Goal: Find specific page/section: Find specific page/section

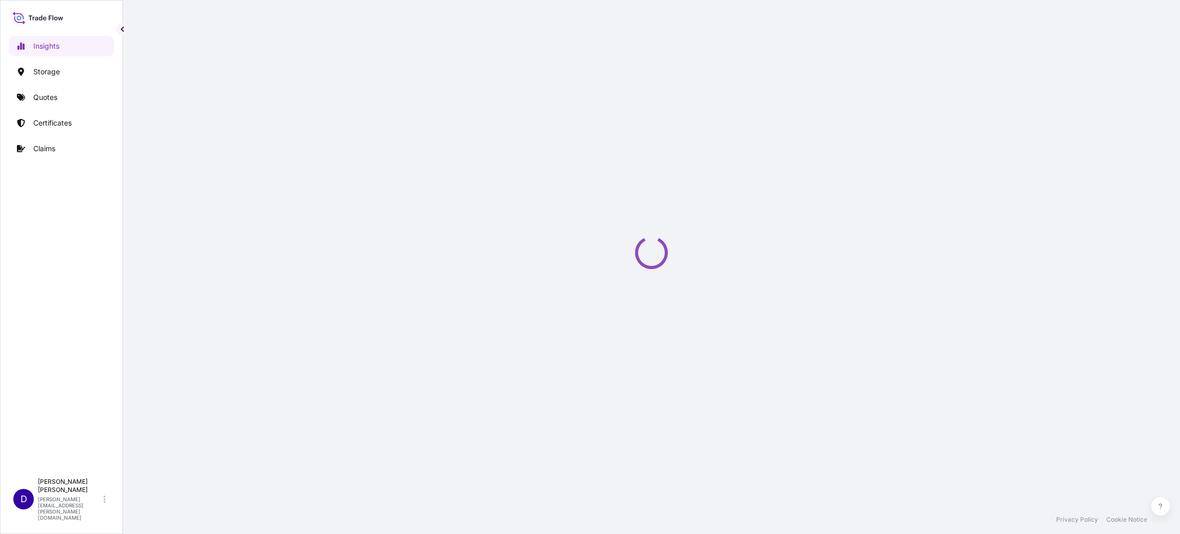
select select "2025"
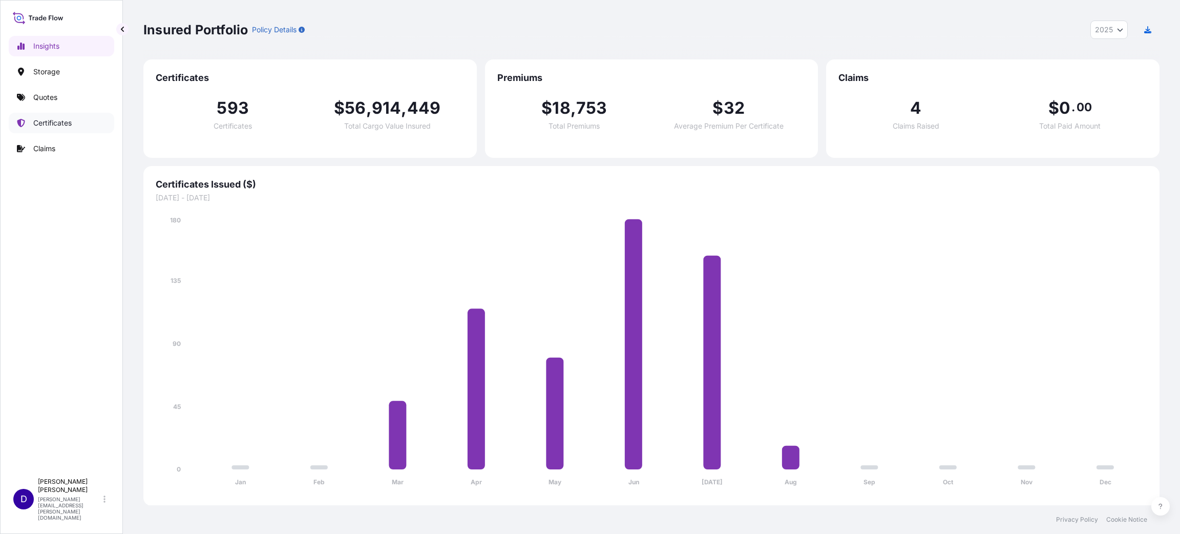
click at [41, 122] on p "Certificates" at bounding box center [52, 123] width 38 height 10
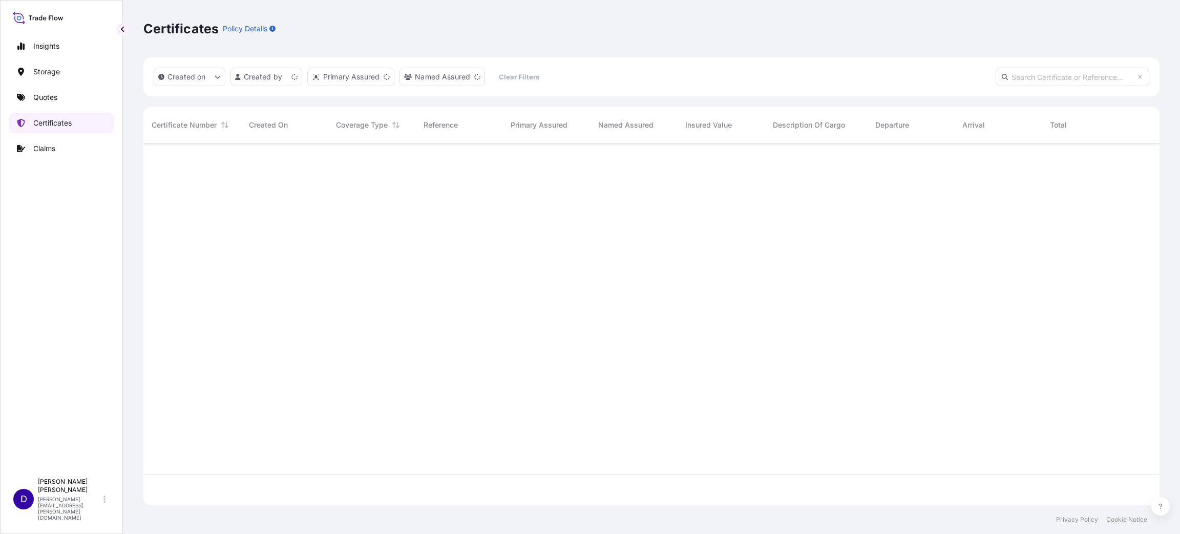
scroll to position [355, 1004]
